Goal: Check status: Check status

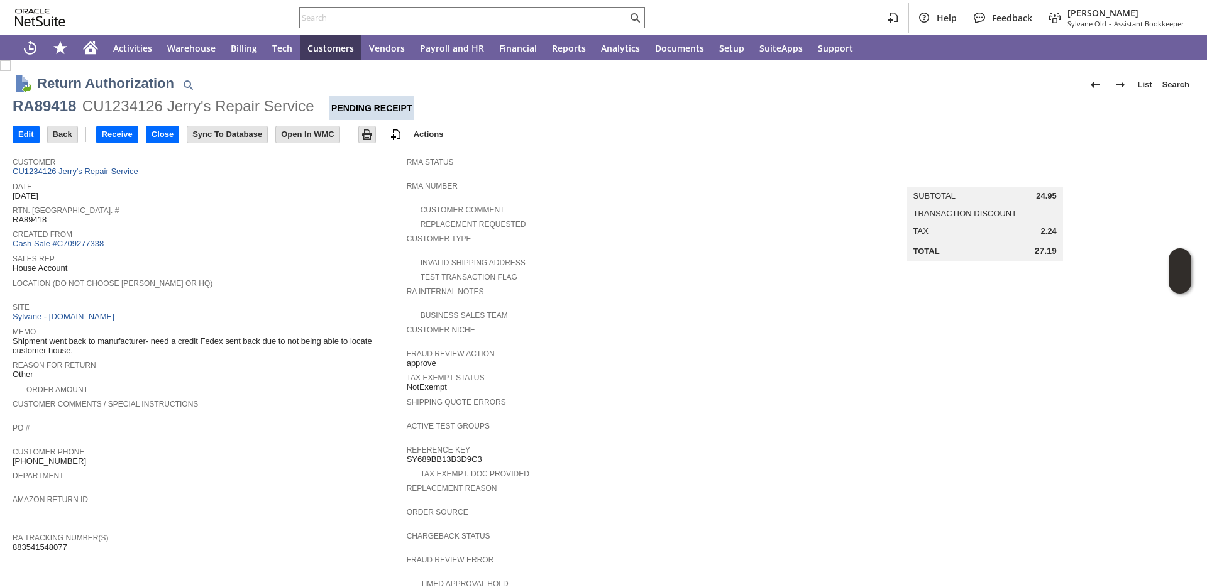
click at [26, 219] on span "RA89418" at bounding box center [30, 220] width 34 height 10
copy span "RA89418"
click at [570, 13] on input "text" at bounding box center [464, 17] width 328 height 15
paste input "P216412"
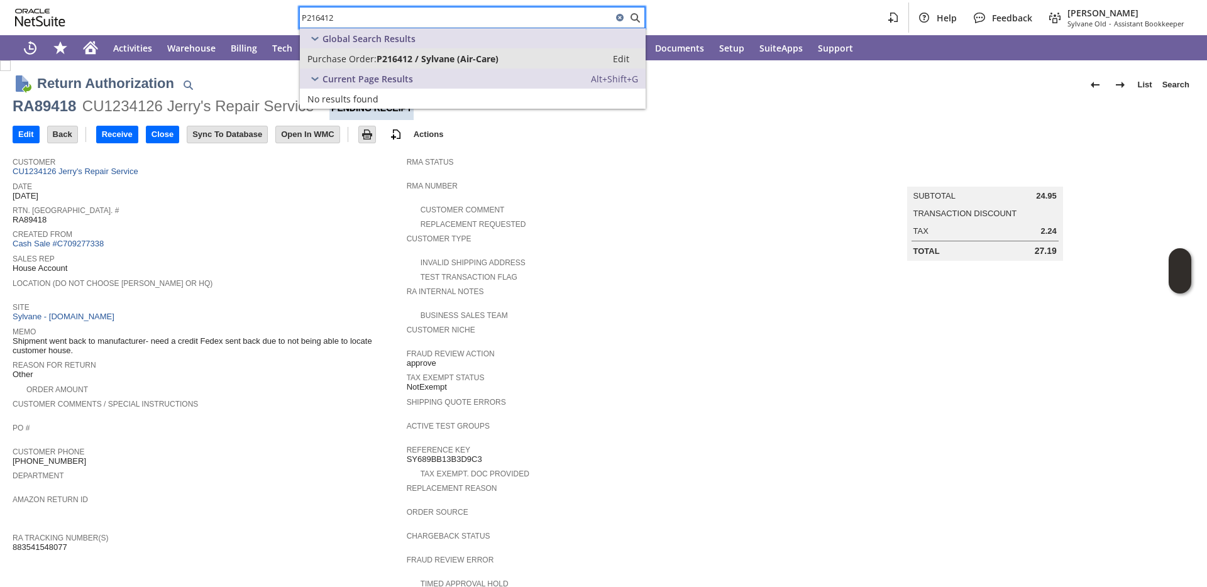
type input "P216412"
click at [479, 64] on span "P216412 / Sylvane (Air-Care)" at bounding box center [438, 59] width 122 height 12
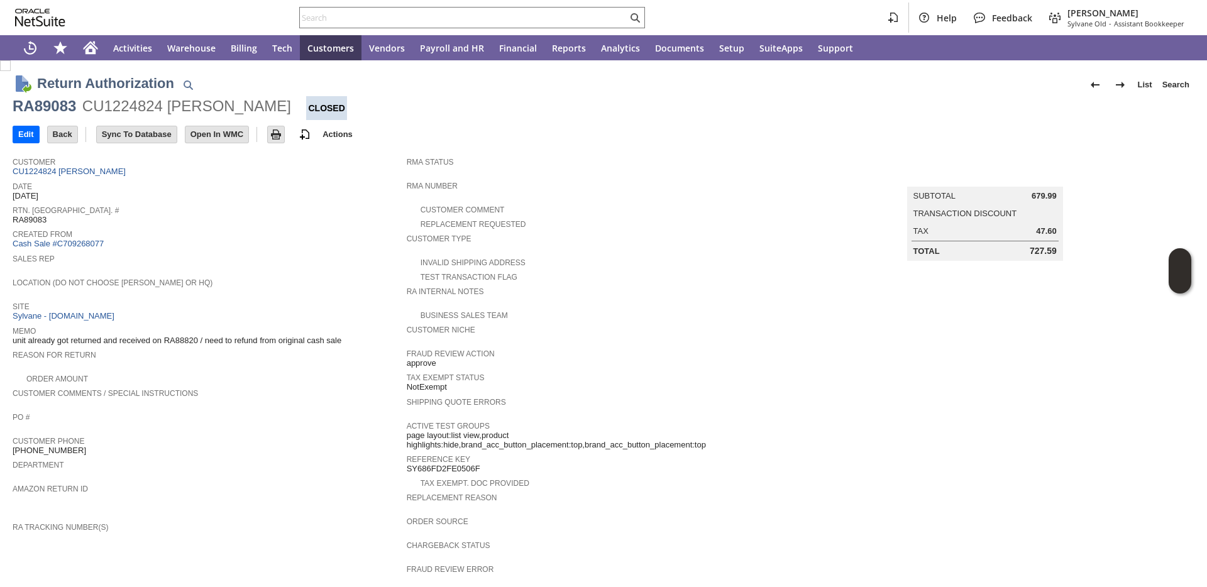
click at [174, 342] on span "unit already got returned and received on RA88820 / need to refund from origina…" at bounding box center [177, 341] width 329 height 10
copy span "RA88820"
click at [430, 23] on input "text" at bounding box center [464, 17] width 328 height 15
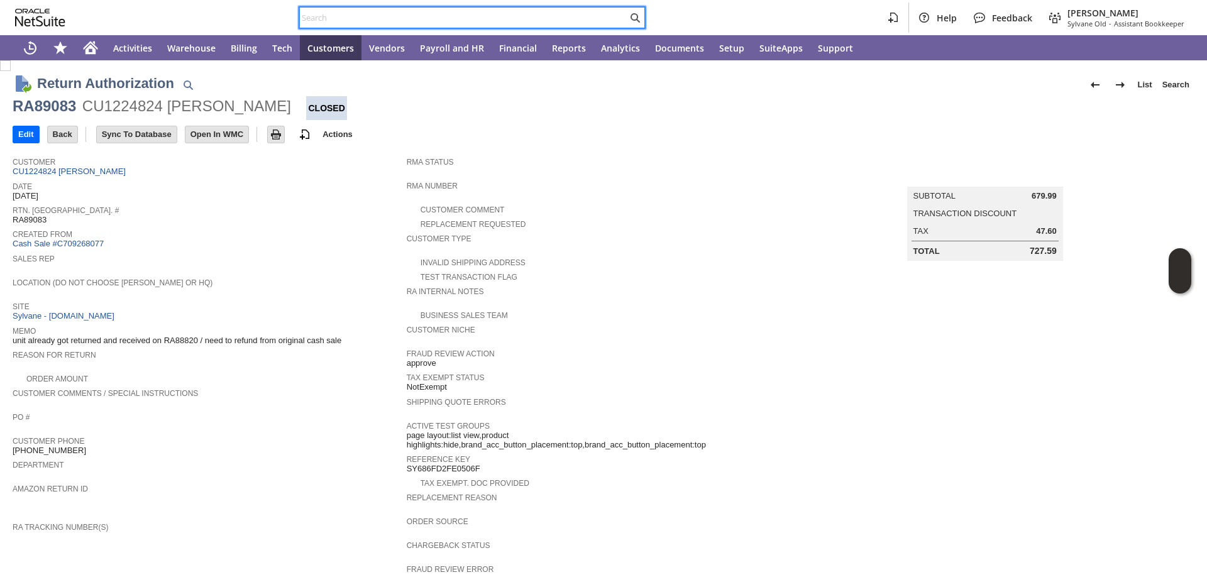
paste input "RA88820"
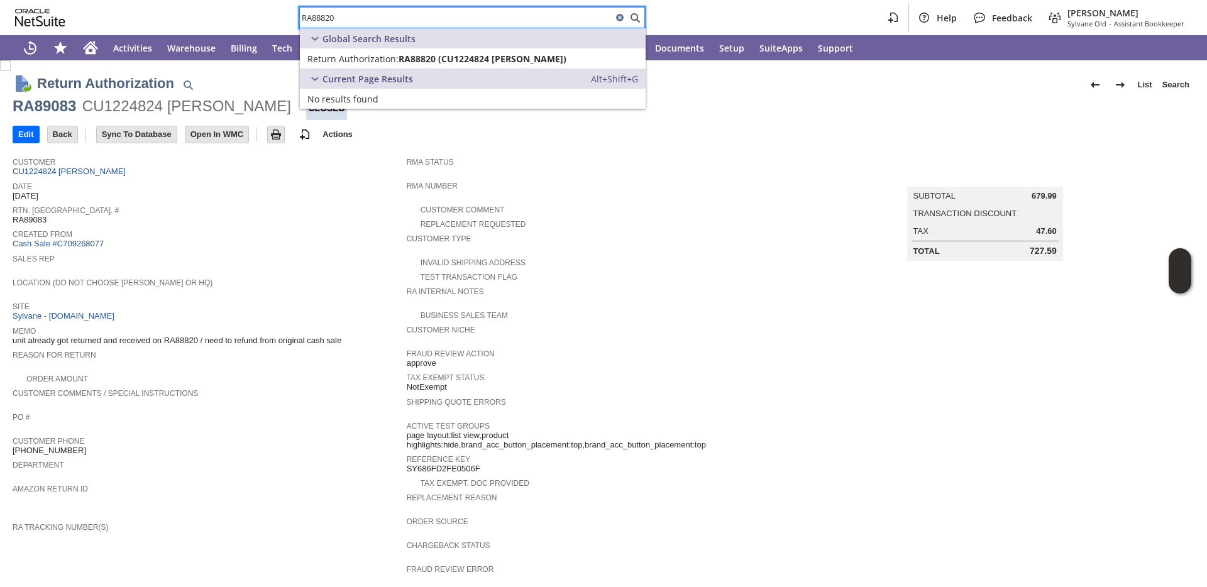
type input "RA88820"
click at [387, 57] on span "Return Authorization:" at bounding box center [353, 59] width 91 height 12
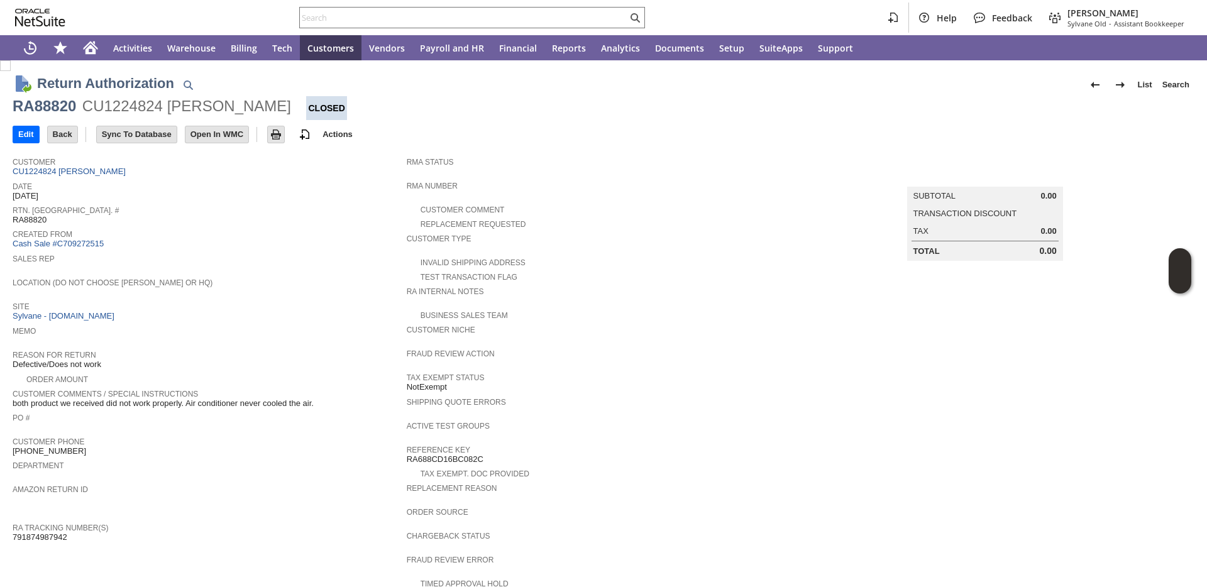
click at [318, 253] on span "Sales Rep" at bounding box center [207, 257] width 388 height 13
click at [346, 20] on input "text" at bounding box center [464, 17] width 328 height 15
paste input "RA88820"
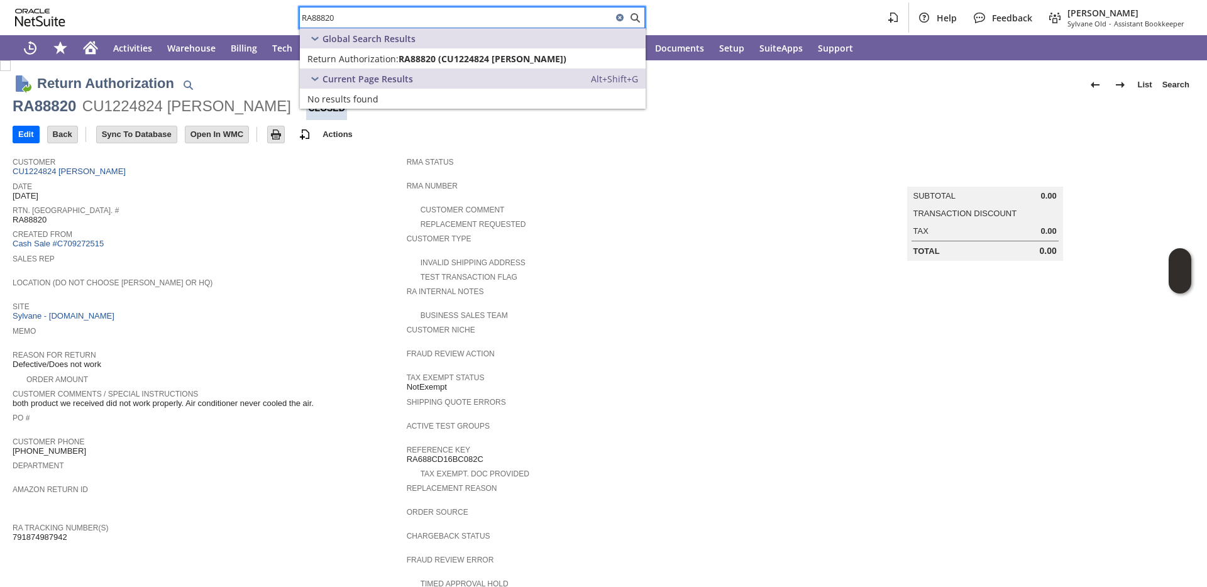
type input "RA88820"
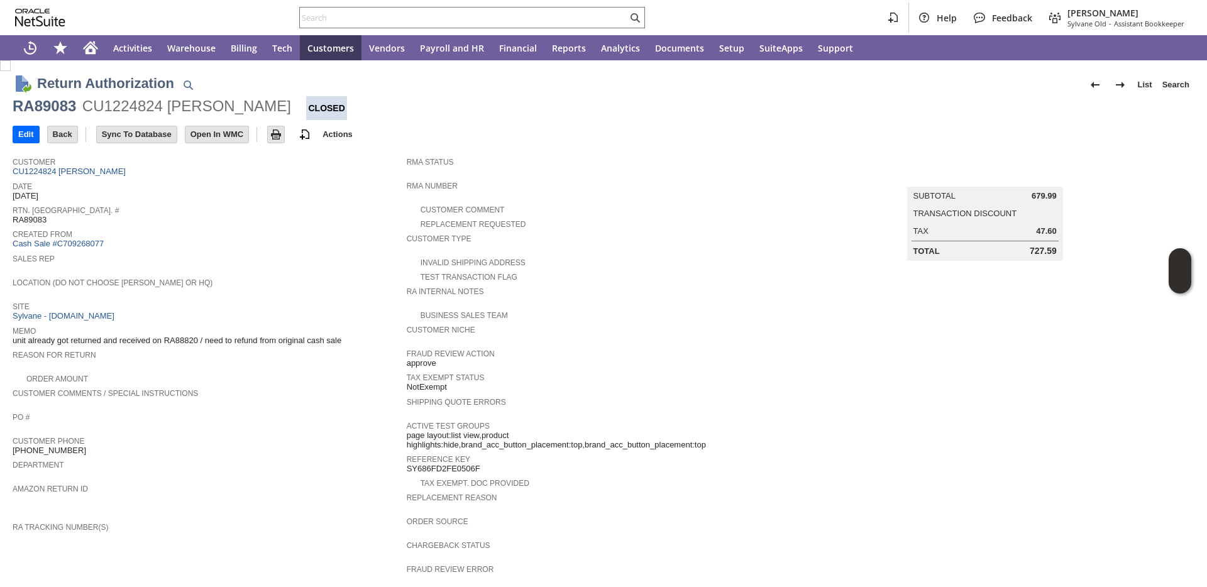
click at [41, 104] on div "RA89083" at bounding box center [45, 106] width 64 height 20
copy div "RA89083"
click at [61, 110] on div "RA89083" at bounding box center [45, 106] width 64 height 20
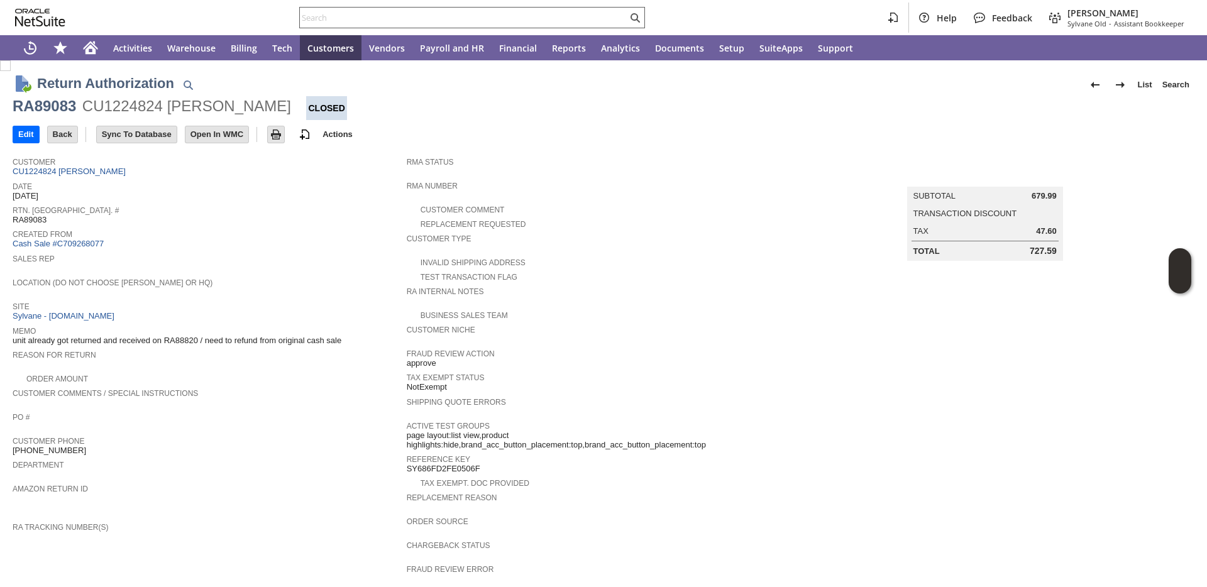
click at [433, 16] on input "text" at bounding box center [464, 17] width 328 height 15
paste input "1283137747"
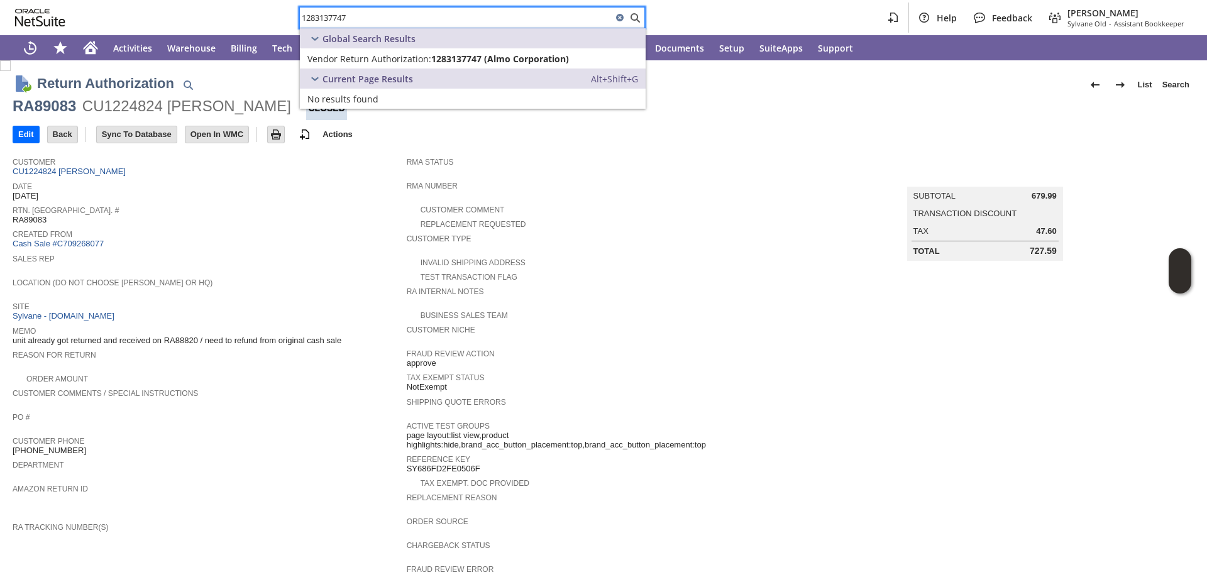
type input "1283137747"
click at [376, 60] on span "Vendor Return Authorization:" at bounding box center [370, 59] width 124 height 12
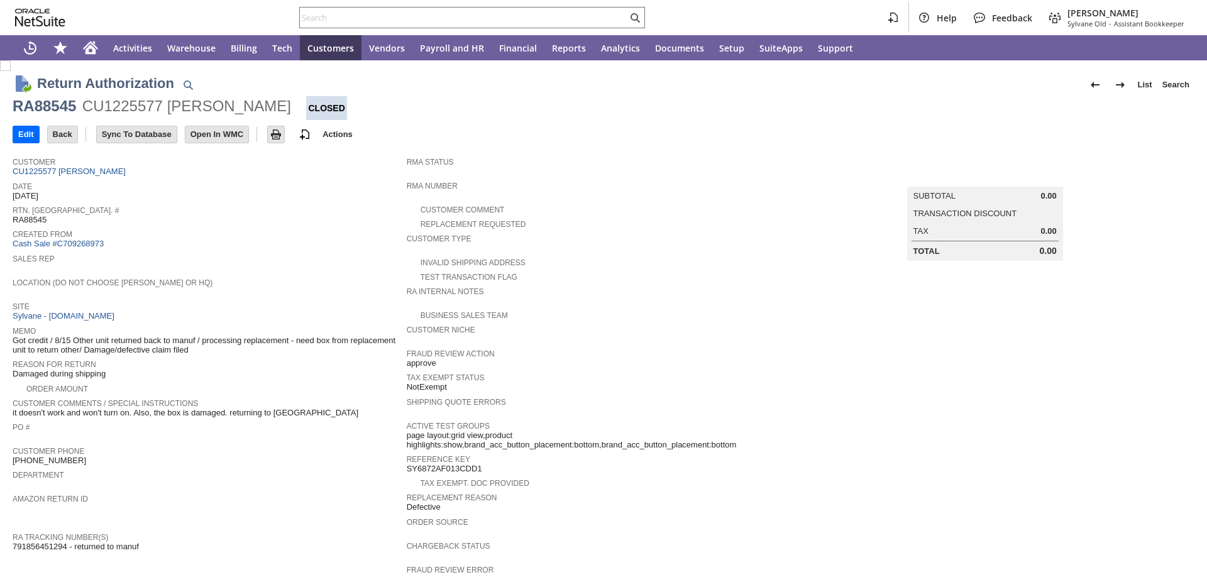
click at [67, 107] on div "RA88545" at bounding box center [45, 106] width 64 height 20
copy div "RA88545"
click at [311, 17] on input "text" at bounding box center [464, 17] width 328 height 15
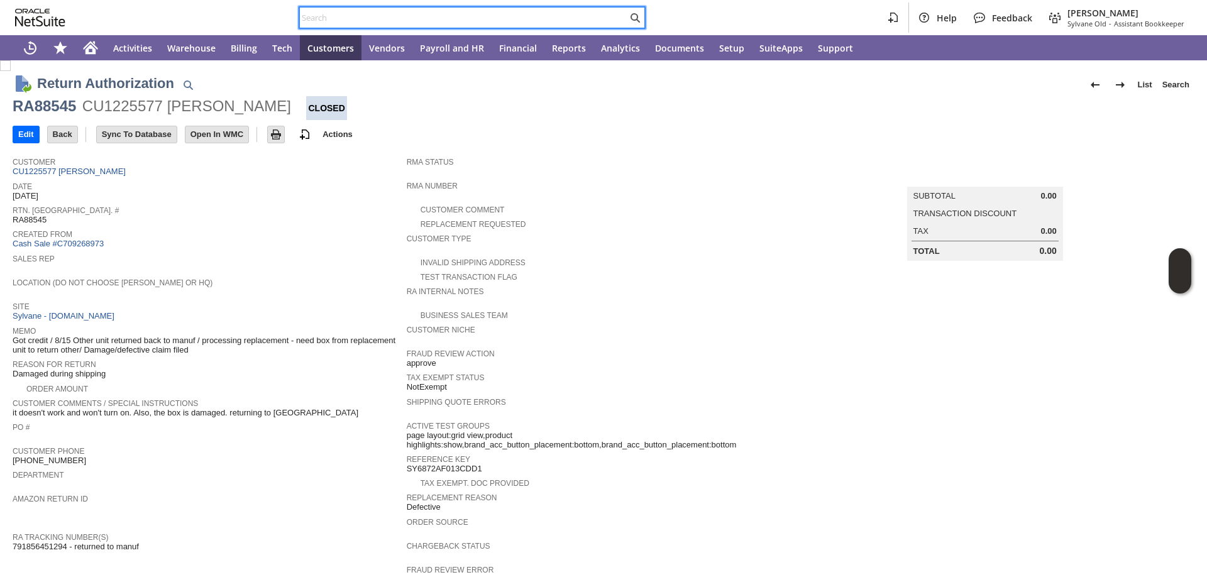
paste input "RA88545"
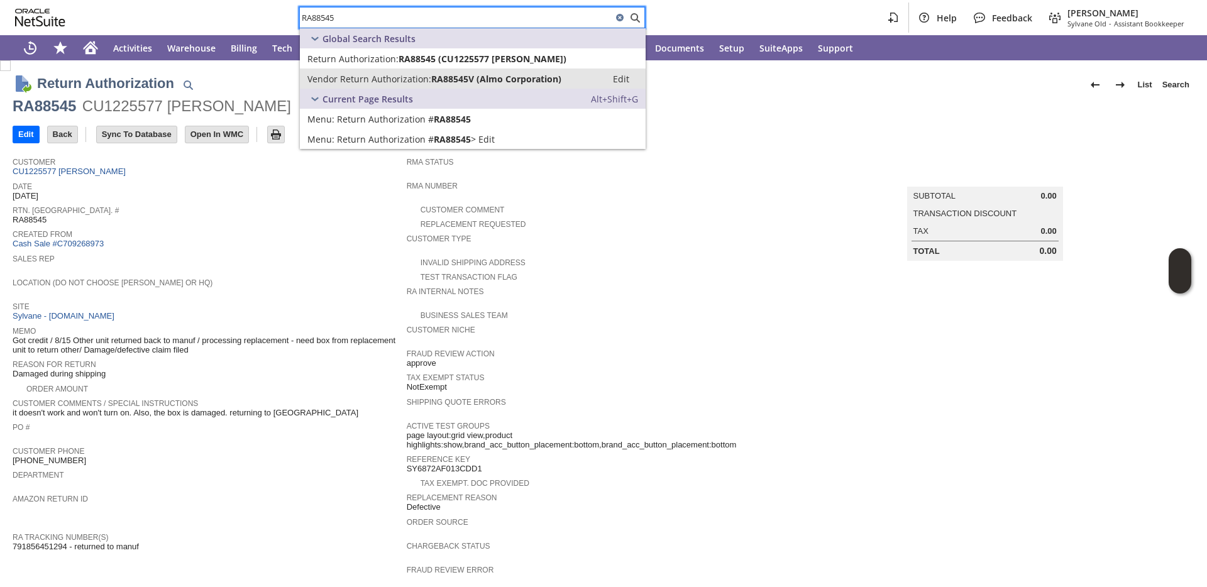
type input "RA88545"
click at [330, 76] on span "Vendor Return Authorization:" at bounding box center [370, 79] width 124 height 12
